Goal: Information Seeking & Learning: Learn about a topic

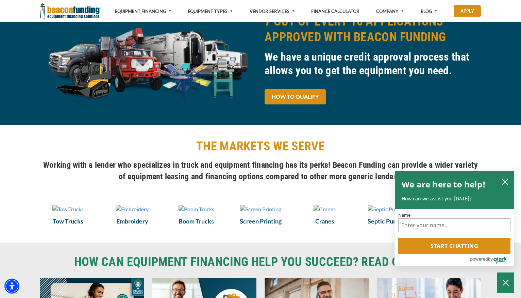
scroll to position [370, 0]
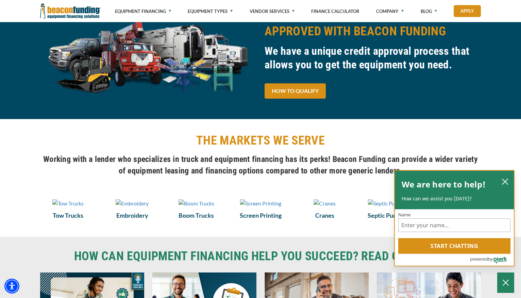
click at [499, 179] on div "We are here to help! How can we assist you [DATE]?" at bounding box center [455, 190] width 106 height 25
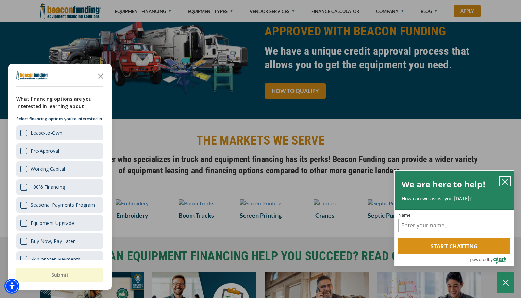
click at [505, 180] on icon "close chatbox" at bounding box center [505, 181] width 7 height 7
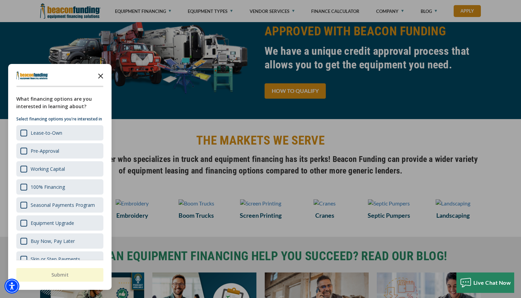
click at [103, 76] on icon "Close the survey" at bounding box center [101, 76] width 14 height 14
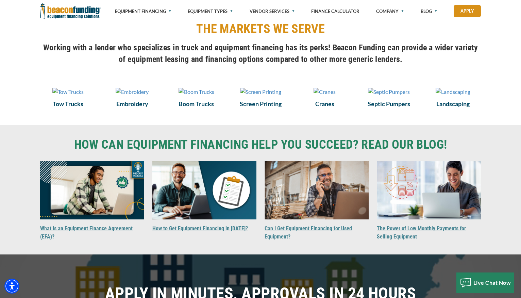
scroll to position [486, 0]
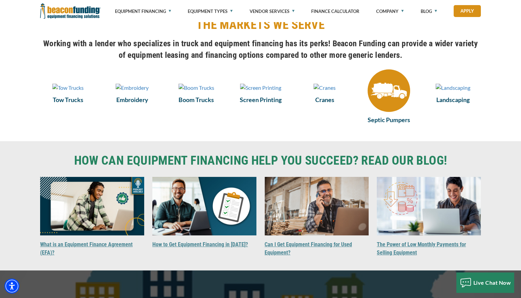
click at [391, 120] on h6 "Septic Pumpers" at bounding box center [389, 119] width 56 height 9
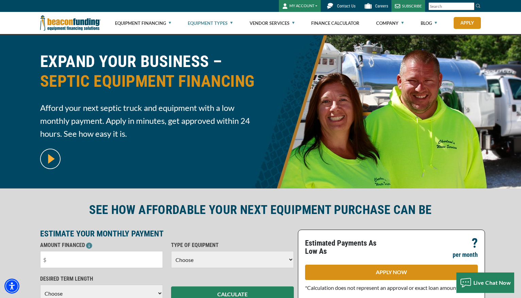
scroll to position [17, 0]
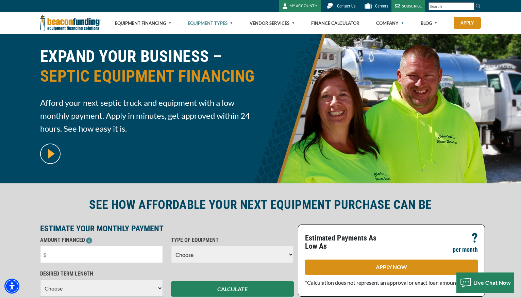
click at [72, 24] on img at bounding box center [70, 23] width 61 height 22
